Goal: Task Accomplishment & Management: Manage account settings

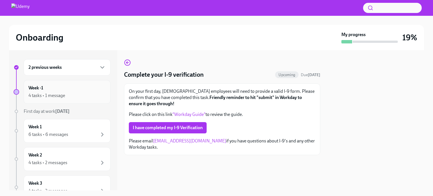
click at [63, 94] on div "4 tasks • 1 message" at bounding box center [46, 95] width 37 height 6
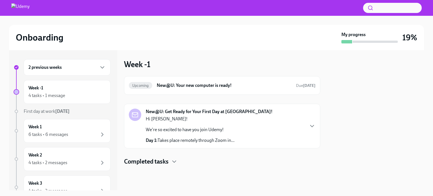
click at [189, 142] on p "Day 1: Takes place remotely through Zoom in..." at bounding box center [190, 140] width 89 height 6
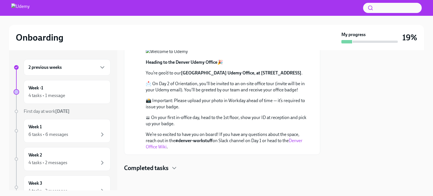
scroll to position [234, 0]
click at [163, 180] on div at bounding box center [222, 181] width 196 height 18
click at [159, 172] on h4 "Completed tasks" at bounding box center [146, 168] width 45 height 8
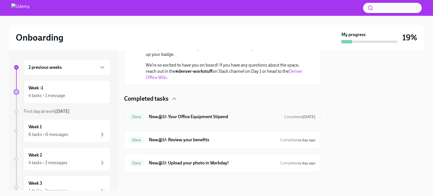
scroll to position [306, 0]
click at [181, 121] on div "Done New@U: Your Office Equipment Stipend Completed [DATE]" at bounding box center [222, 116] width 187 height 9
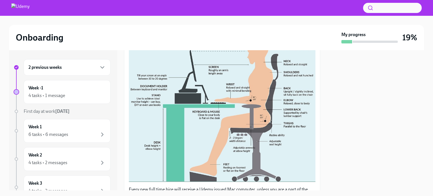
scroll to position [190, 0]
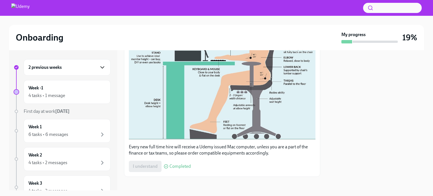
click at [99, 66] on icon "button" at bounding box center [102, 67] width 7 height 7
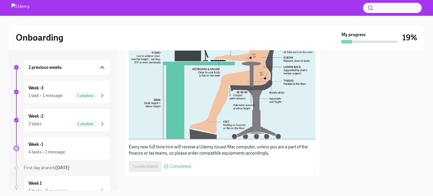
click at [76, 66] on div "2 previous weeks" at bounding box center [66, 67] width 77 height 7
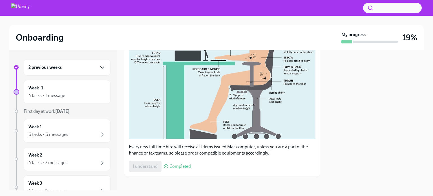
click at [76, 66] on div "2 previous weeks" at bounding box center [66, 67] width 77 height 7
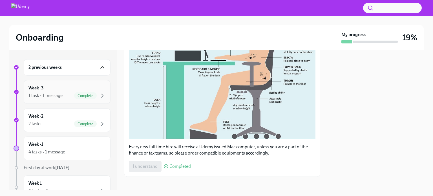
click at [53, 96] on div "1 task • 1 message" at bounding box center [45, 95] width 34 height 6
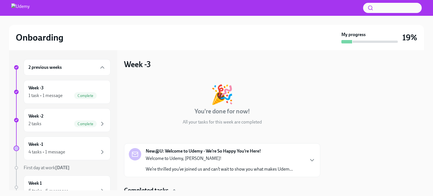
scroll to position [45, 0]
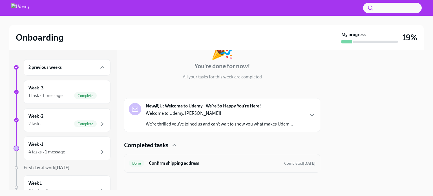
click at [182, 168] on div "Done Confirm shipping address Completed [DATE]" at bounding box center [222, 163] width 196 height 19
click at [170, 162] on h6 "Confirm shipping address" at bounding box center [214, 163] width 131 height 6
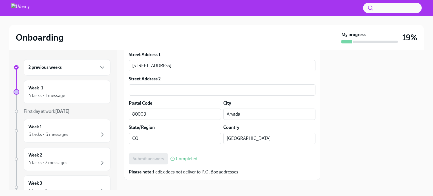
scroll to position [228, 0]
